Goal: Task Accomplishment & Management: Complete application form

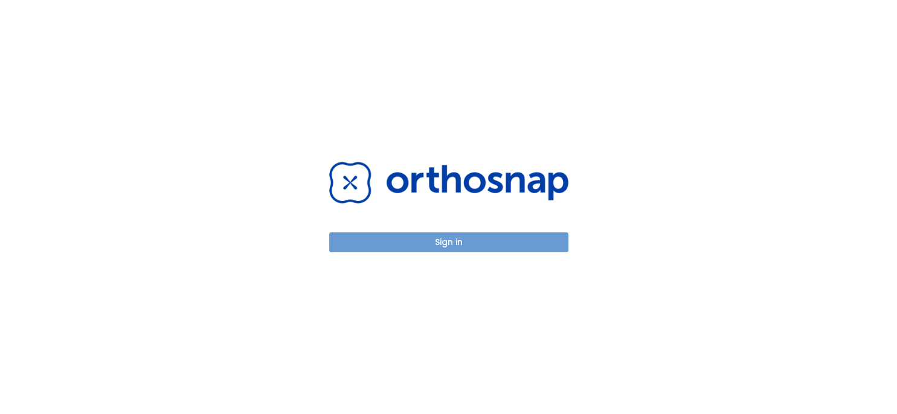
click at [439, 243] on button "Sign in" at bounding box center [448, 242] width 239 height 20
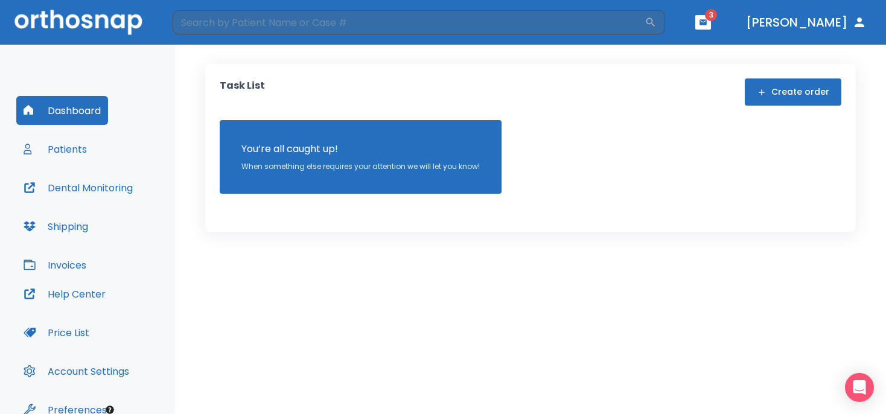
click at [707, 24] on icon "button" at bounding box center [703, 21] width 7 height 5
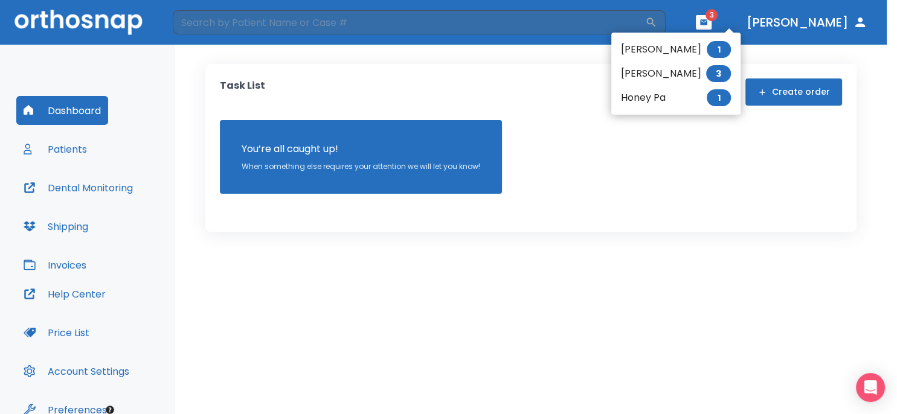
click at [652, 74] on li "[PERSON_NAME] 3" at bounding box center [675, 74] width 129 height 24
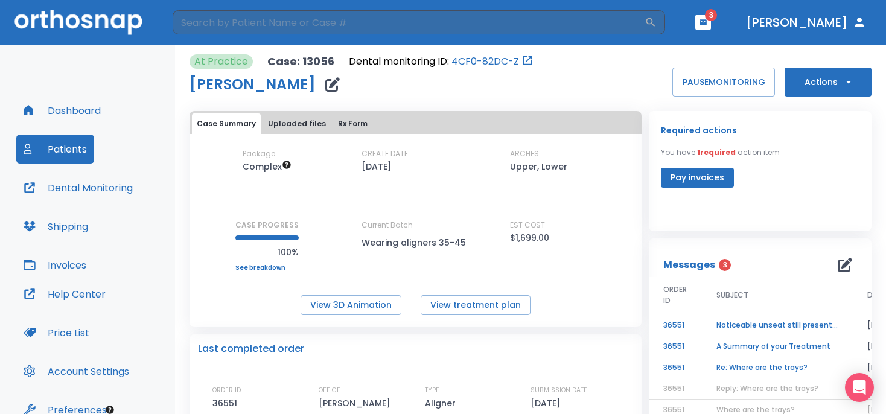
click at [843, 82] on icon "button" at bounding box center [849, 82] width 12 height 12
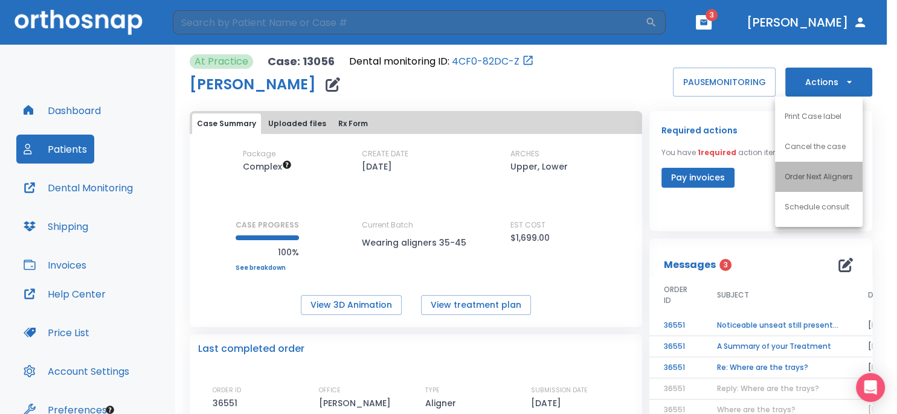
click at [810, 178] on p "Order Next Aligners" at bounding box center [818, 176] width 68 height 11
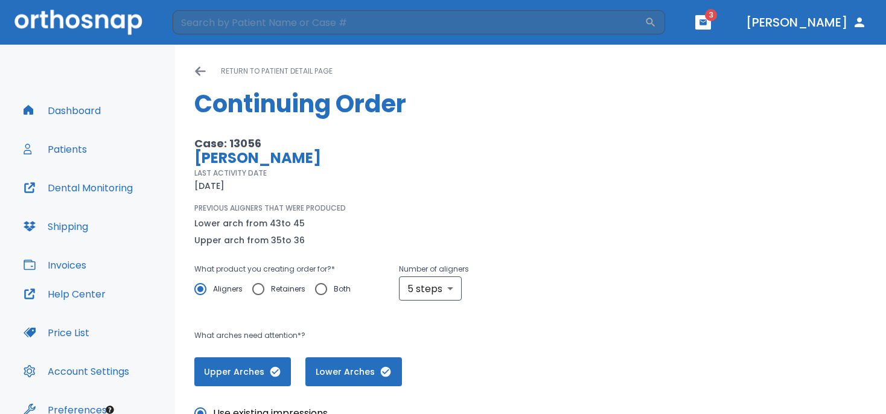
click at [259, 289] on input "Retainers" at bounding box center [258, 289] width 25 height 25
radio input "true"
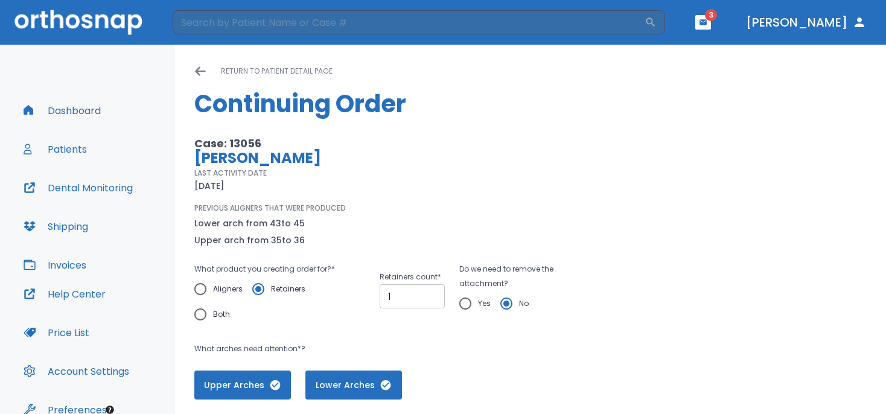
click at [426, 293] on input "1" at bounding box center [412, 296] width 65 height 24
type input "2"
click at [426, 293] on input "2" at bounding box center [412, 296] width 65 height 24
click at [458, 304] on input "Yes" at bounding box center [465, 303] width 25 height 25
radio input "true"
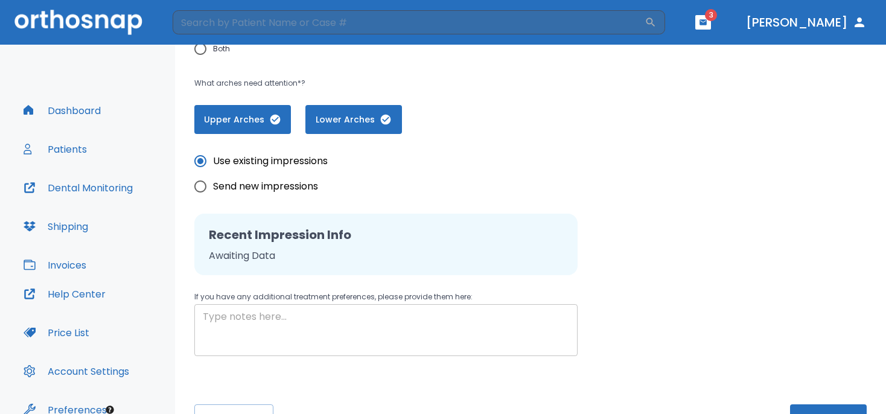
scroll to position [304, 0]
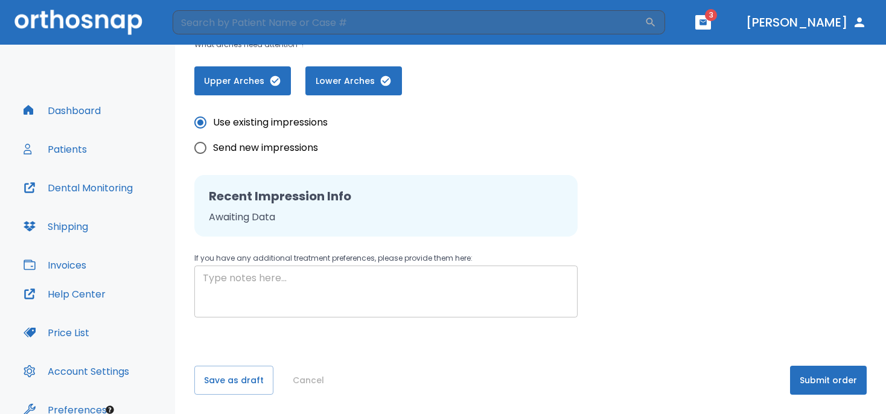
click at [206, 280] on textarea at bounding box center [386, 292] width 367 height 42
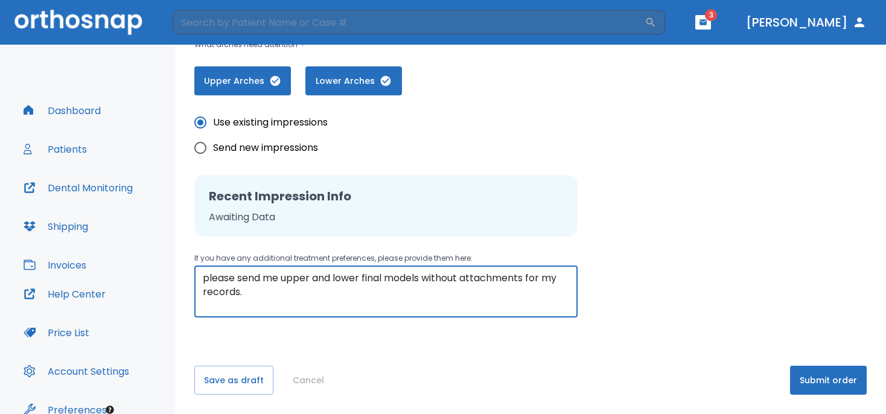
click at [201, 279] on div "please send me upper and lower final models without attachments for my records.…" at bounding box center [385, 292] width 383 height 52
click at [203, 279] on textarea "please send me upper and lower final models without attachments for my records." at bounding box center [386, 292] width 367 height 42
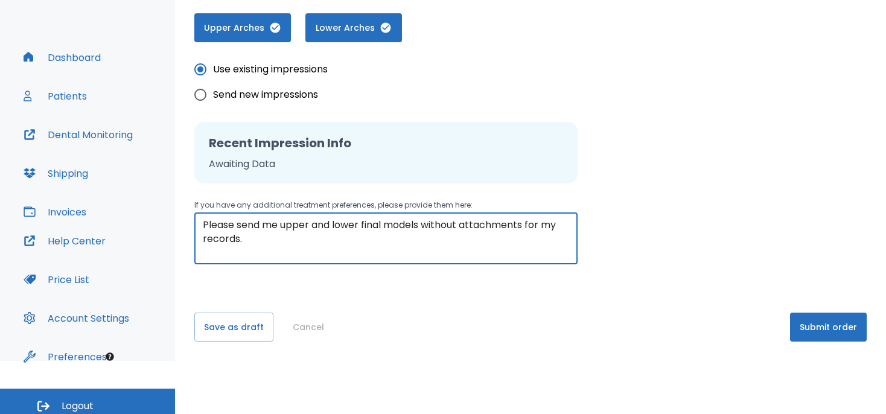
scroll to position [60, 0]
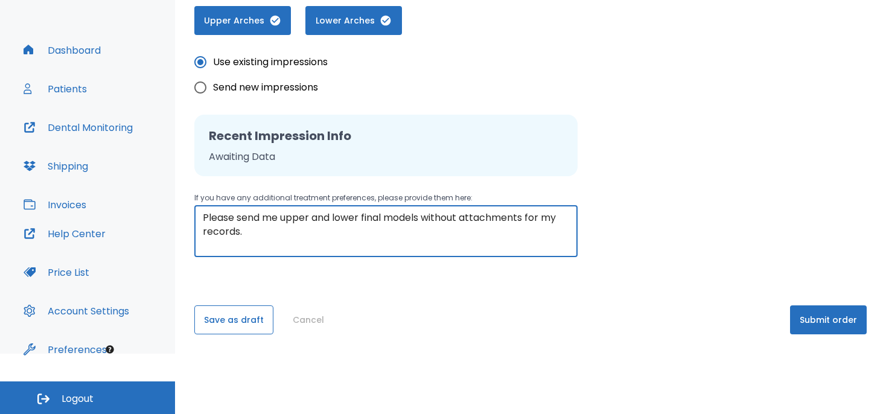
type textarea "Please send me upper and lower final models without attachments for my records."
click at [248, 327] on button "Save as draft" at bounding box center [233, 320] width 79 height 29
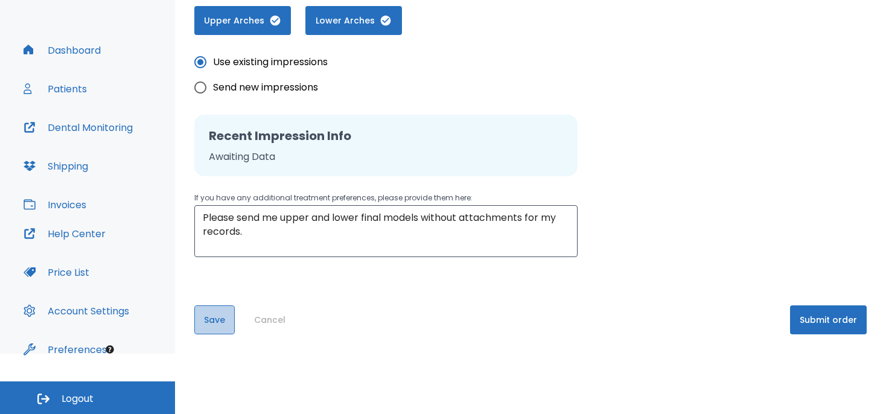
click at [218, 320] on button "Save" at bounding box center [214, 320] width 40 height 29
click at [813, 320] on button "Submit order" at bounding box center [828, 320] width 77 height 29
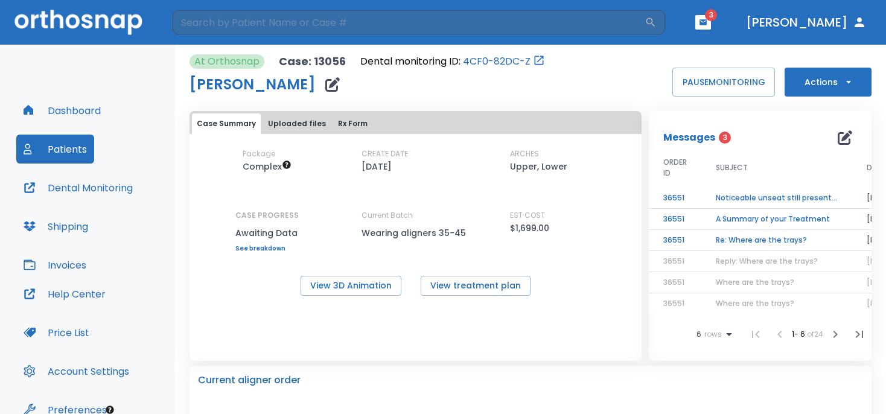
click at [747, 242] on td "Re: Where are the trays?" at bounding box center [777, 240] width 151 height 21
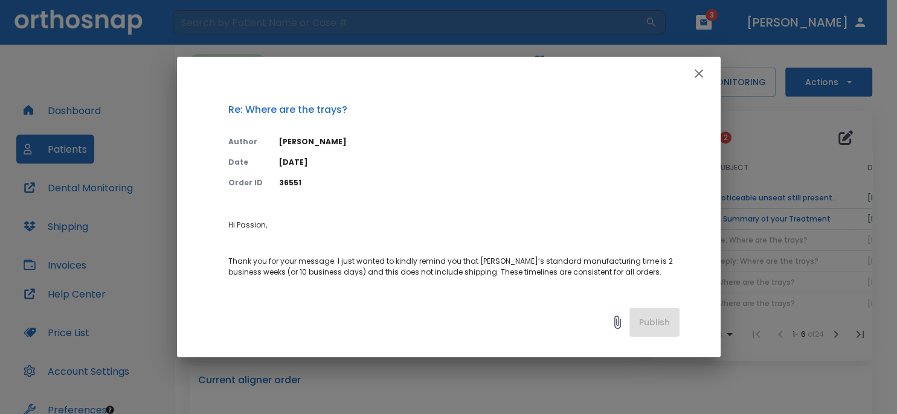
click at [696, 75] on icon "button" at bounding box center [698, 73] width 14 height 14
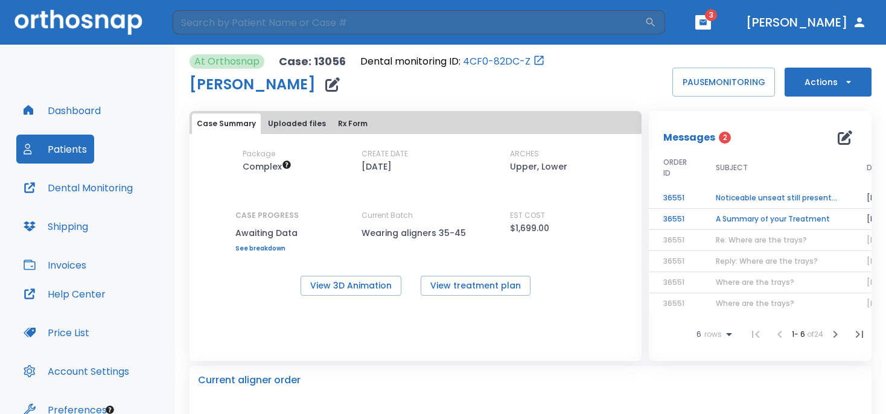
click at [737, 217] on td "A Summary of your Treatment" at bounding box center [777, 219] width 151 height 21
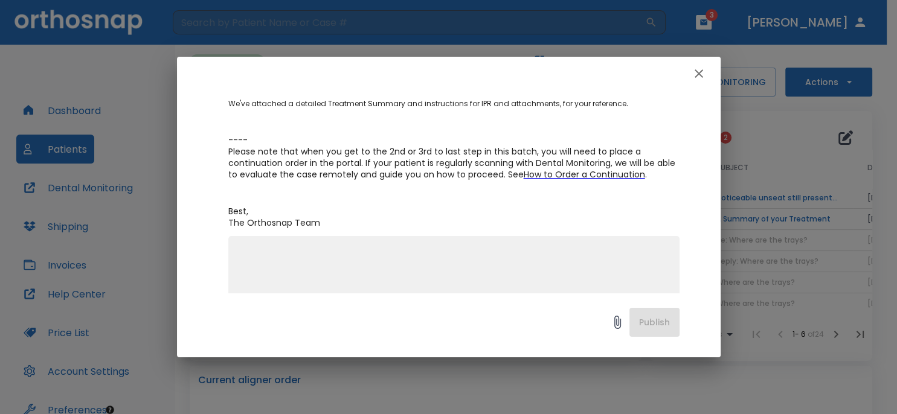
scroll to position [295, 0]
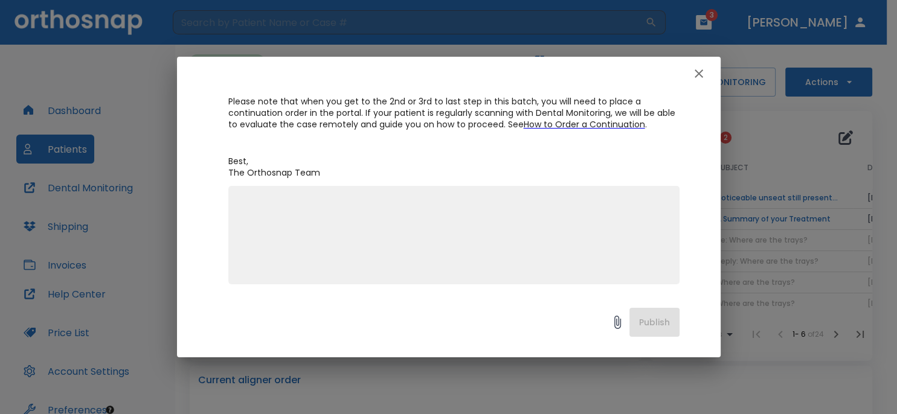
click at [613, 324] on icon at bounding box center [617, 322] width 14 height 14
click at [697, 76] on icon "button" at bounding box center [698, 73] width 8 height 8
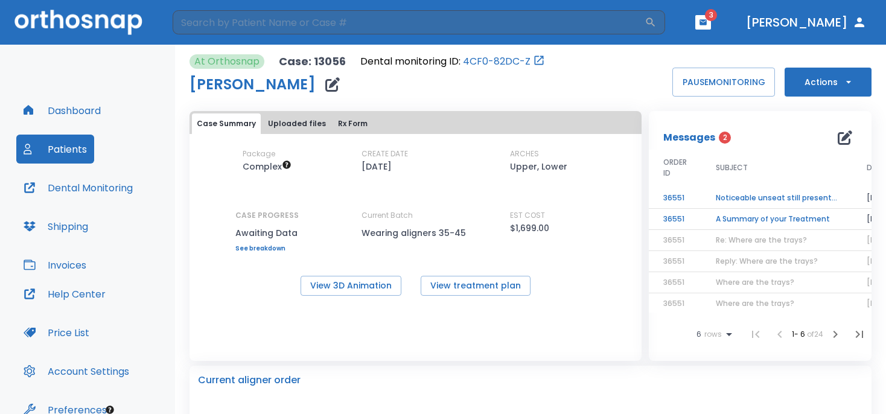
click at [770, 216] on td "A Summary of your Treatment" at bounding box center [777, 219] width 151 height 21
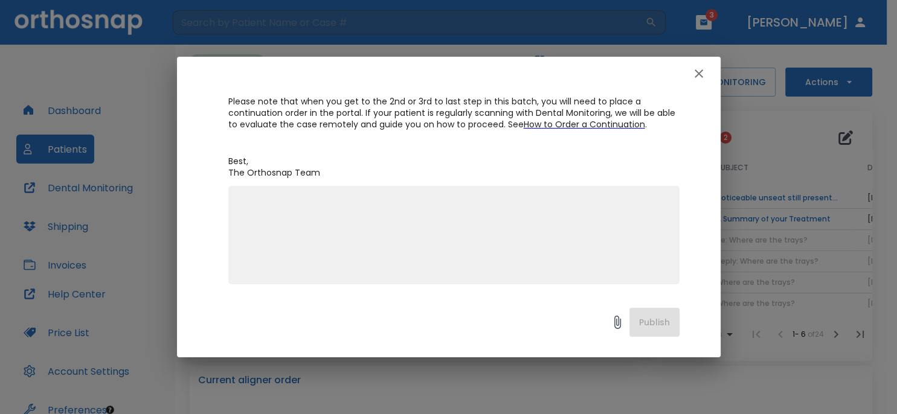
click at [695, 76] on icon "button" at bounding box center [698, 73] width 14 height 14
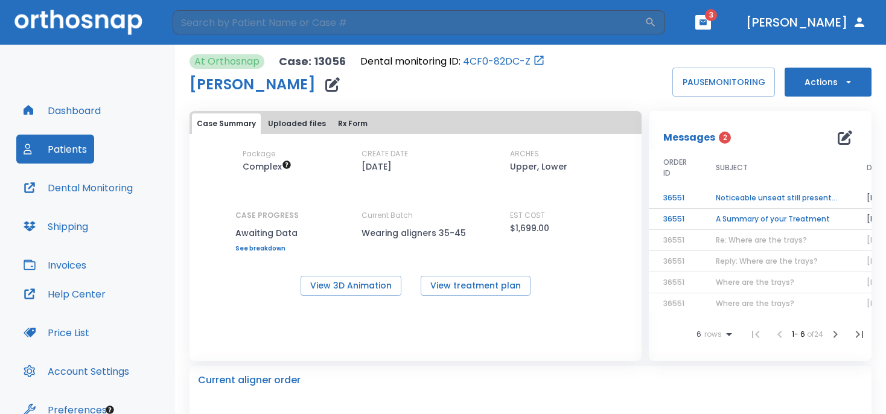
click at [748, 193] on td "Noticeable unseat still present for Cynthia Moore" at bounding box center [777, 198] width 151 height 21
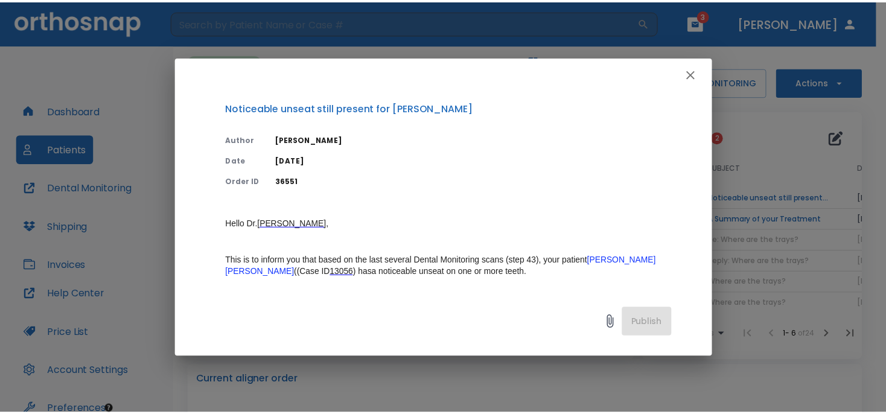
scroll to position [0, 0]
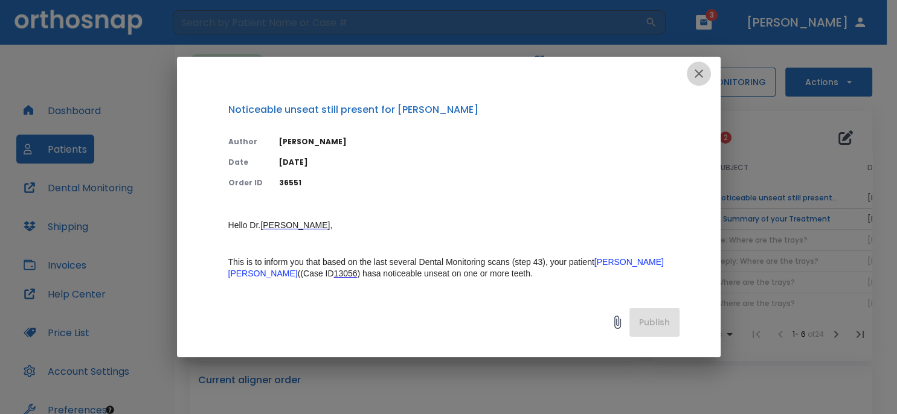
click at [697, 74] on icon "button" at bounding box center [698, 73] width 14 height 14
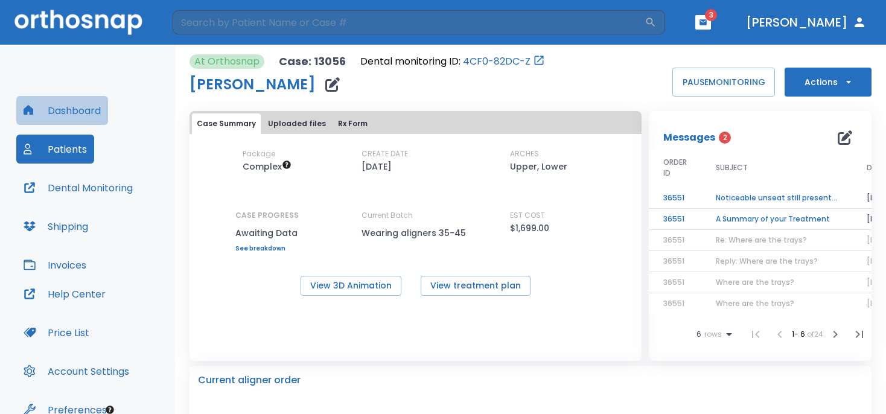
click at [69, 112] on button "Dashboard" at bounding box center [62, 110] width 92 height 29
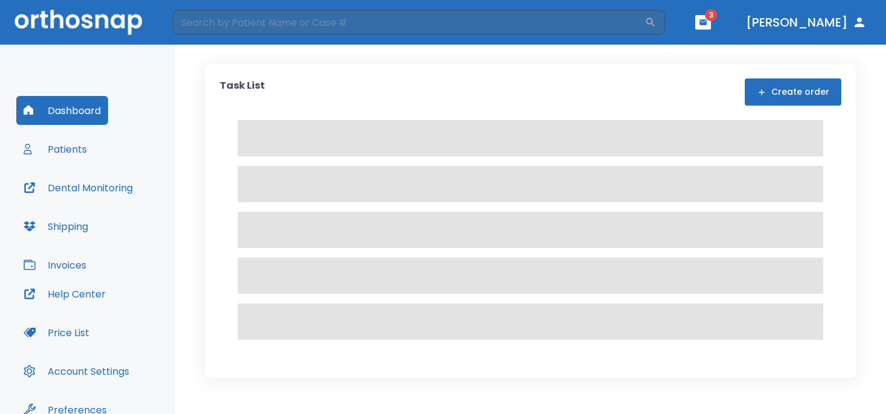
click at [707, 22] on icon "button" at bounding box center [703, 21] width 7 height 5
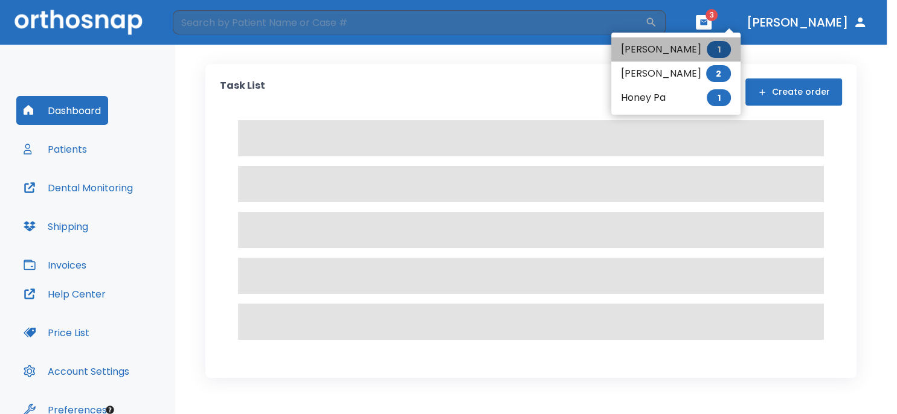
click at [711, 50] on span "1" at bounding box center [718, 49] width 24 height 17
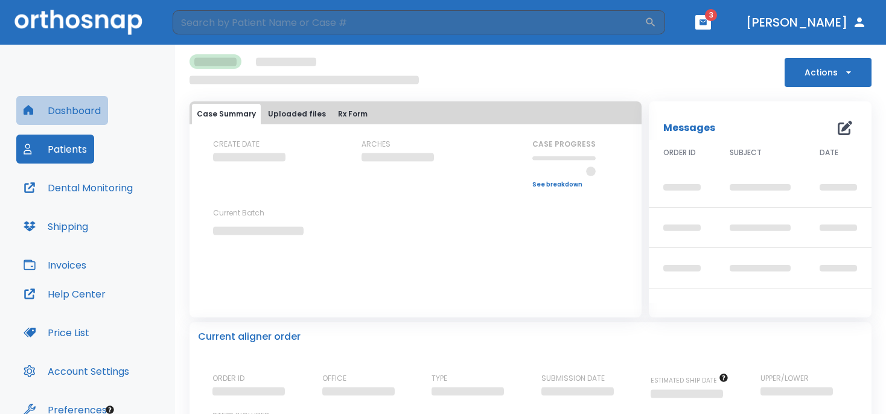
click at [63, 107] on button "Dashboard" at bounding box center [62, 110] width 92 height 29
